Goal: Task Accomplishment & Management: Use online tool/utility

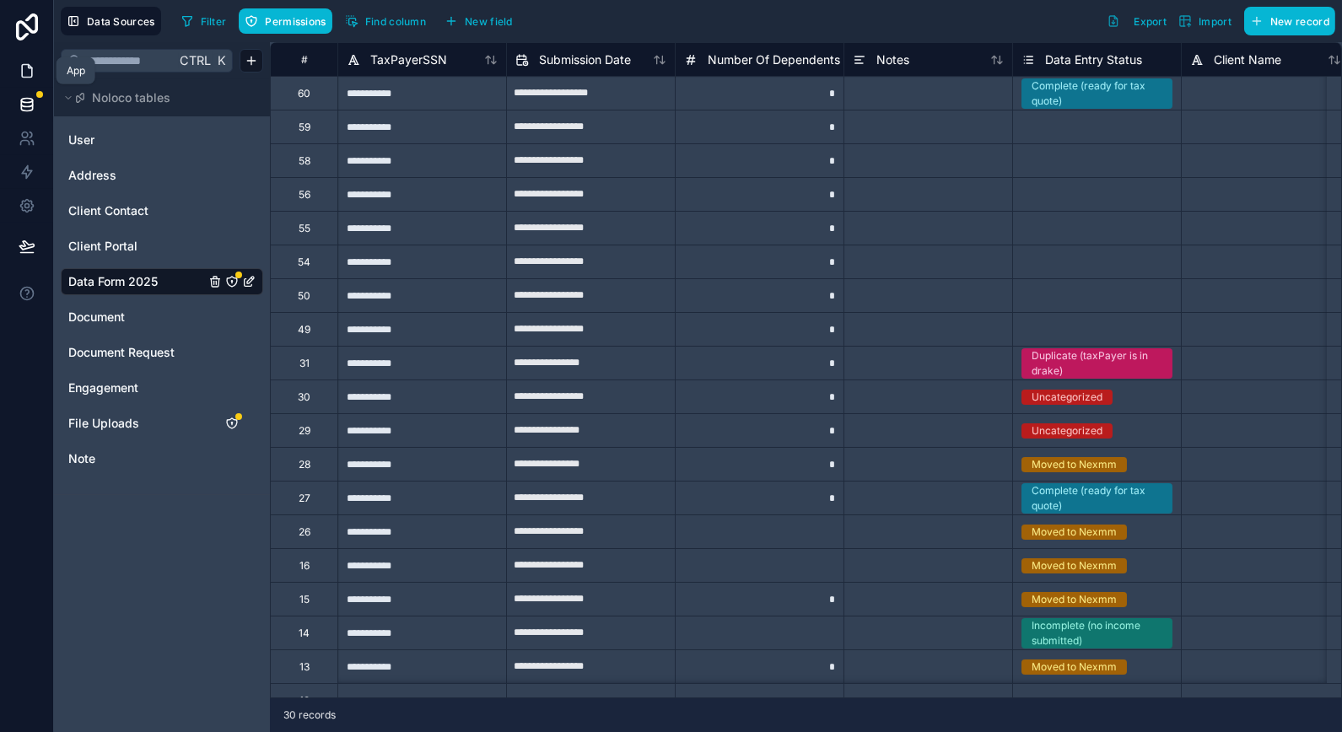
drag, startPoint x: 30, startPoint y: 70, endPoint x: 51, endPoint y: 74, distance: 21.5
click at [30, 70] on icon at bounding box center [27, 71] width 10 height 13
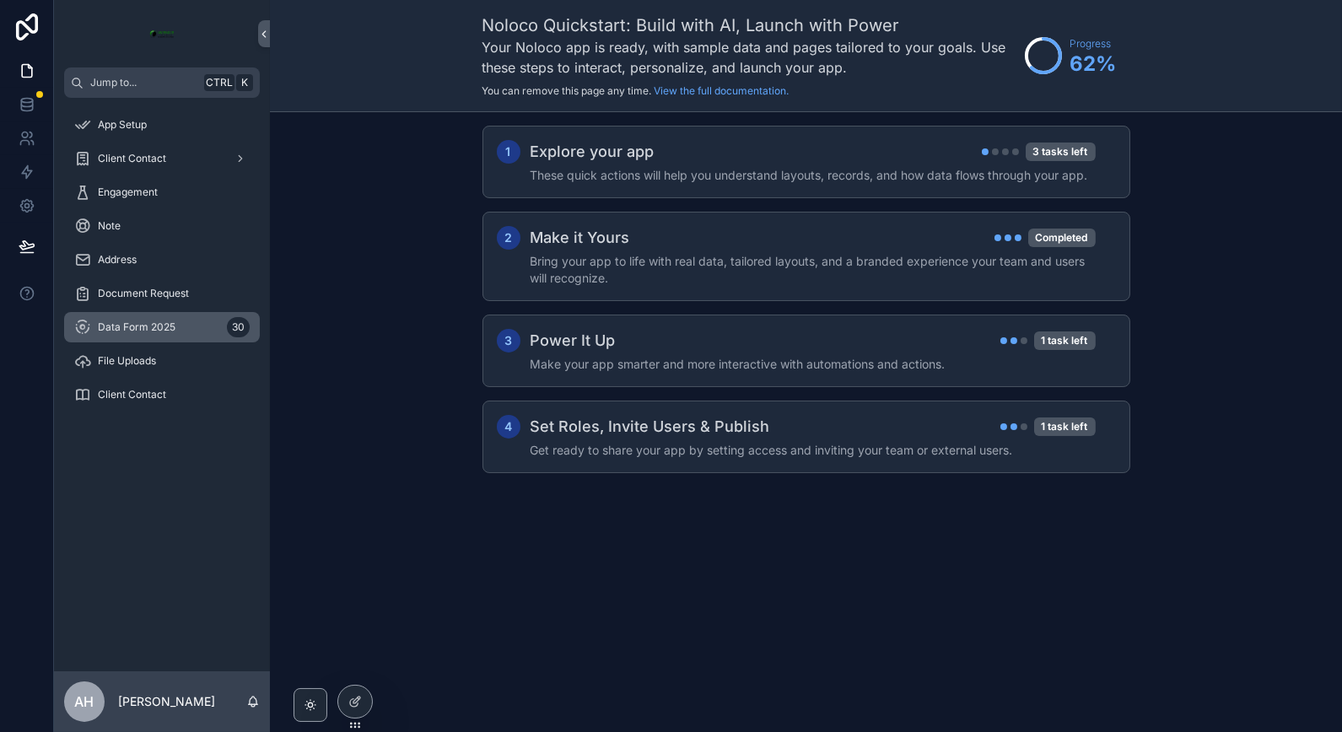
click at [166, 322] on span "Data Form 2025" at bounding box center [137, 328] width 78 height 14
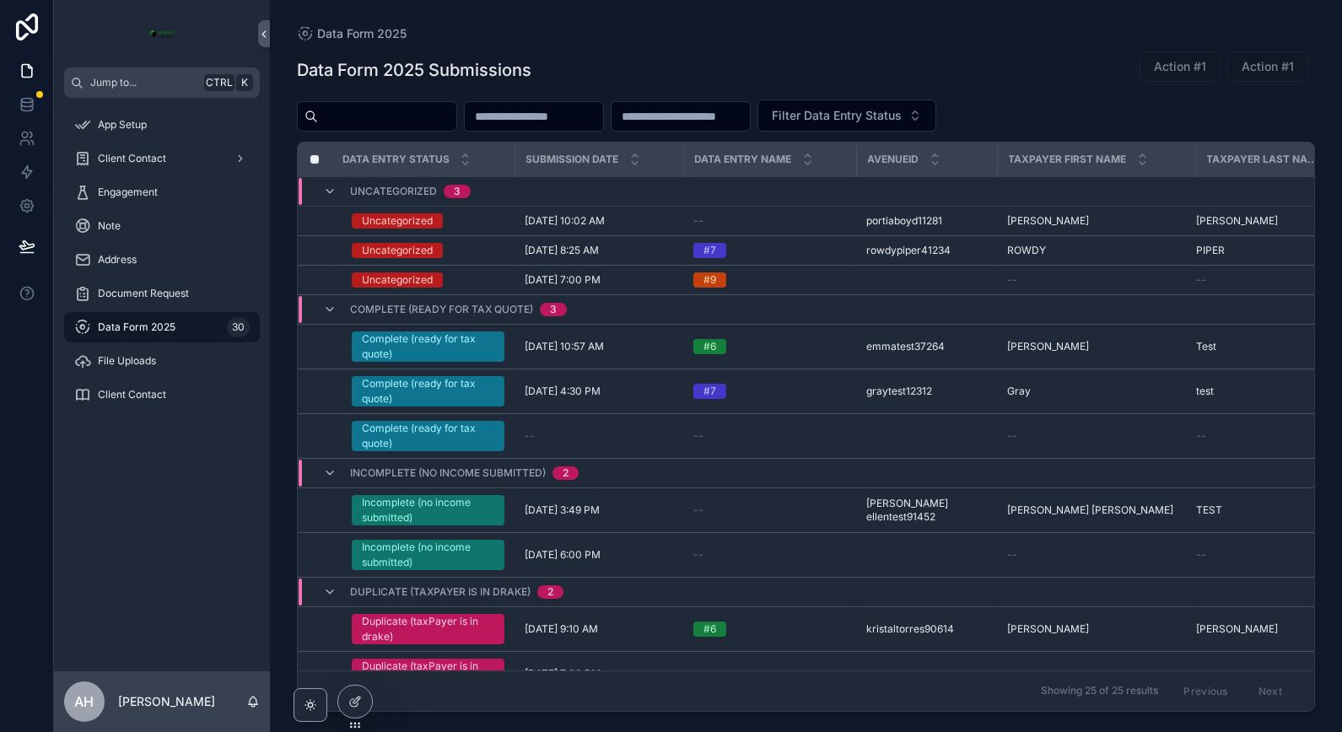
click at [166, 494] on div "App Setup Client Contact Engagement Note Address Document Request Data Form 202…" at bounding box center [162, 385] width 216 height 574
click at [1166, 69] on span "Action #1" at bounding box center [1180, 66] width 81 height 30
click at [1313, 60] on div "Action #1 Action #1" at bounding box center [1220, 67] width 189 height 32
click at [0, 0] on label "scrollable content" at bounding box center [0, 0] width 0 height 0
drag, startPoint x: 1159, startPoint y: 89, endPoint x: 1159, endPoint y: 72, distance: 17.7
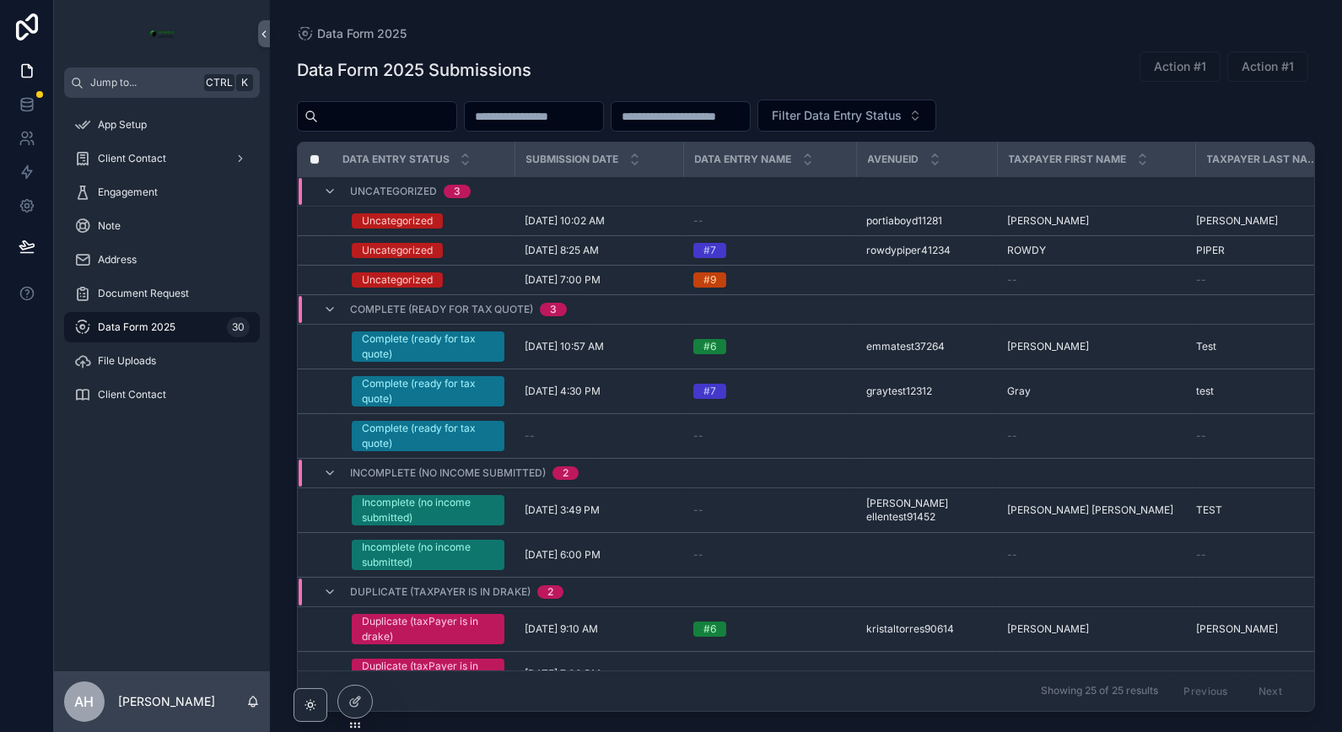
click at [1159, 82] on div "Data Form 2025 Submissions Action #1 Action #1 Filter Data Entry Status Data En…" at bounding box center [806, 377] width 1018 height 672
click at [1159, 74] on span "Action #1" at bounding box center [1180, 66] width 81 height 30
click at [358, 703] on icon at bounding box center [355, 702] width 14 height 14
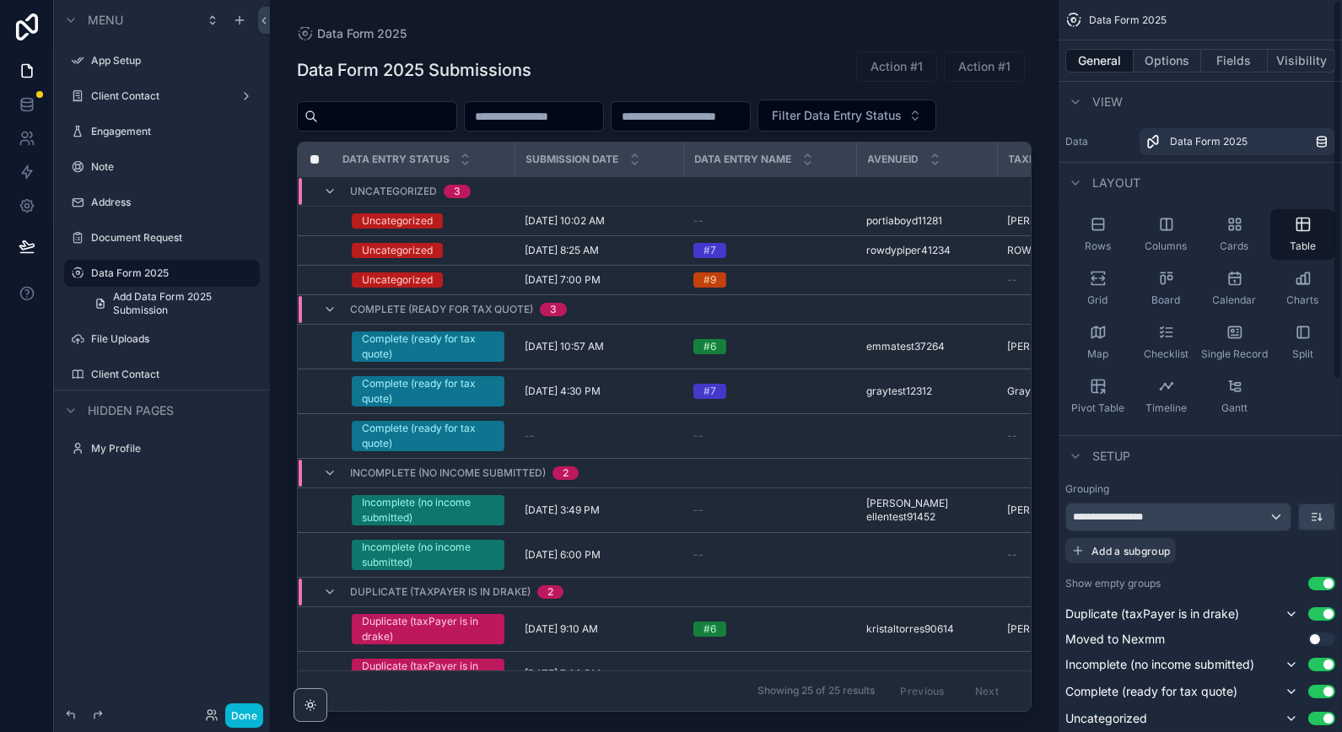
click at [917, 68] on div "scrollable content" at bounding box center [664, 356] width 789 height 712
